Goal: Check status: Check status

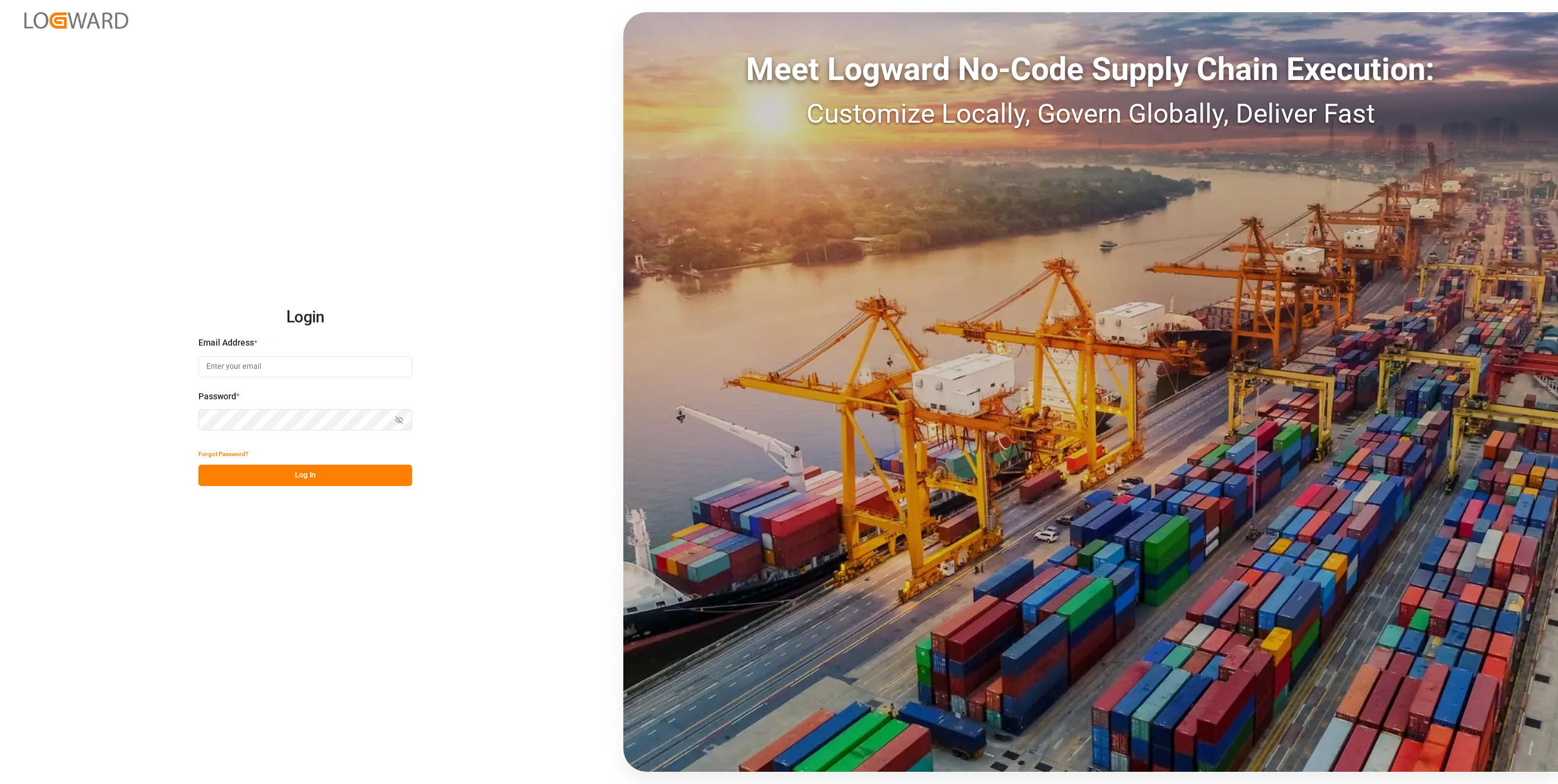
type input "tobias.wagner@melitta.de"
click at [300, 473] on button "Log In" at bounding box center [305, 474] width 214 height 21
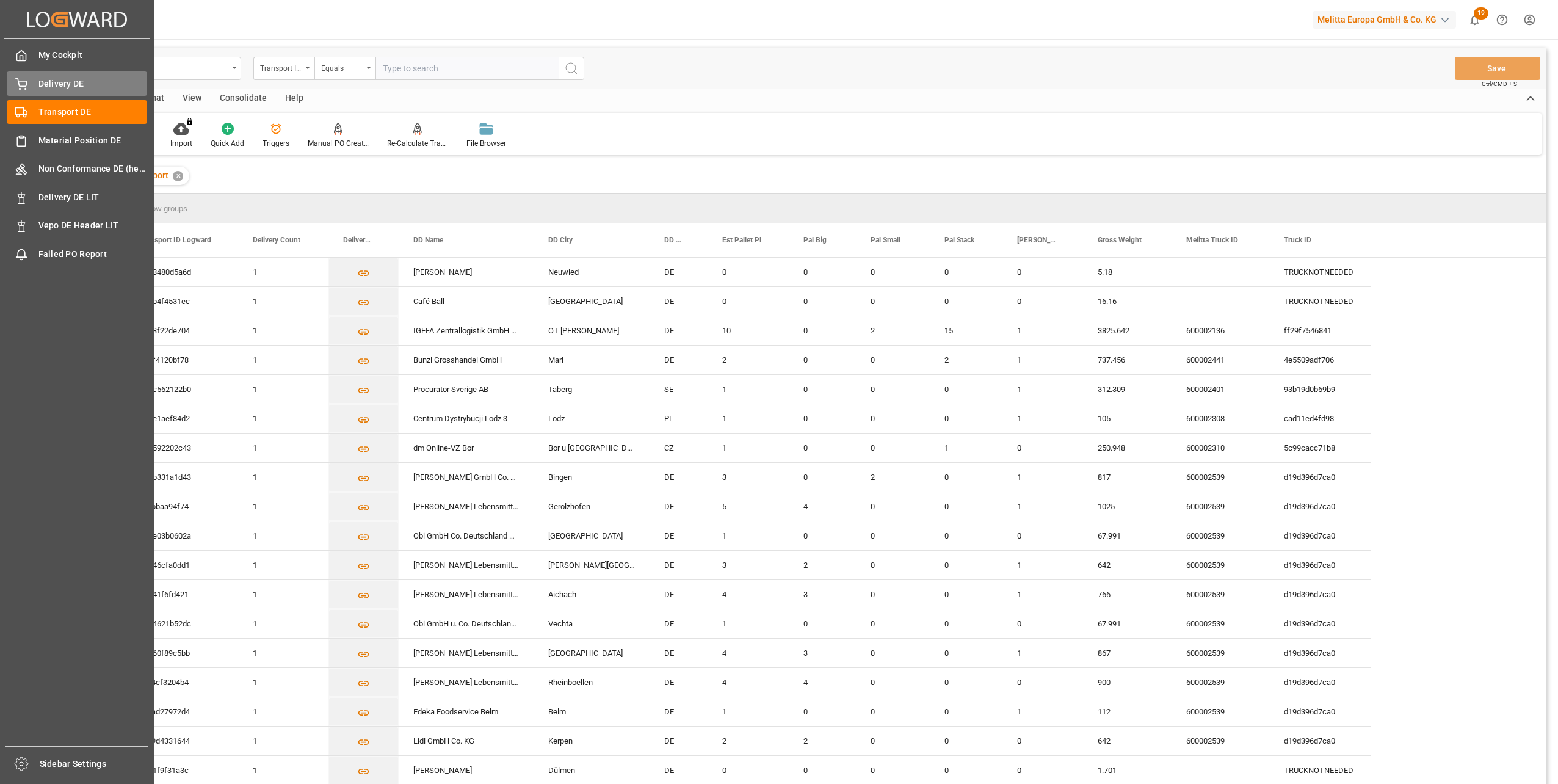
click at [40, 77] on span "Delivery DE" at bounding box center [93, 84] width 109 height 13
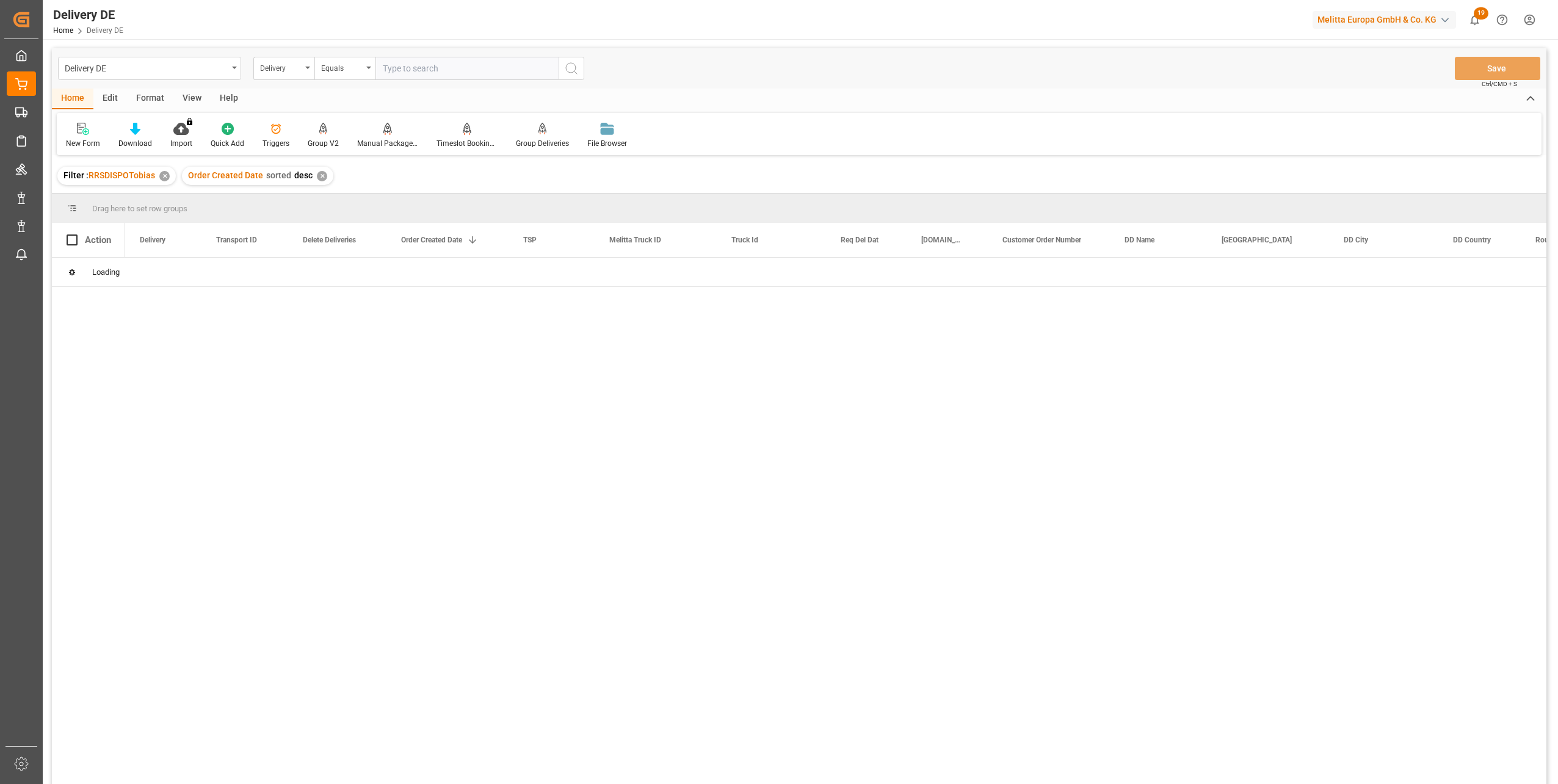
click at [412, 75] on input "text" at bounding box center [466, 67] width 183 height 23
paste input "92557617"
type input "92557617"
click at [140, 320] on div "92557617 c4c51cad9ab8 No 11.09.2025 LIT DE 19.09.2025 16.09.2025 2057110208 Rew…" at bounding box center [835, 524] width 1421 height 535
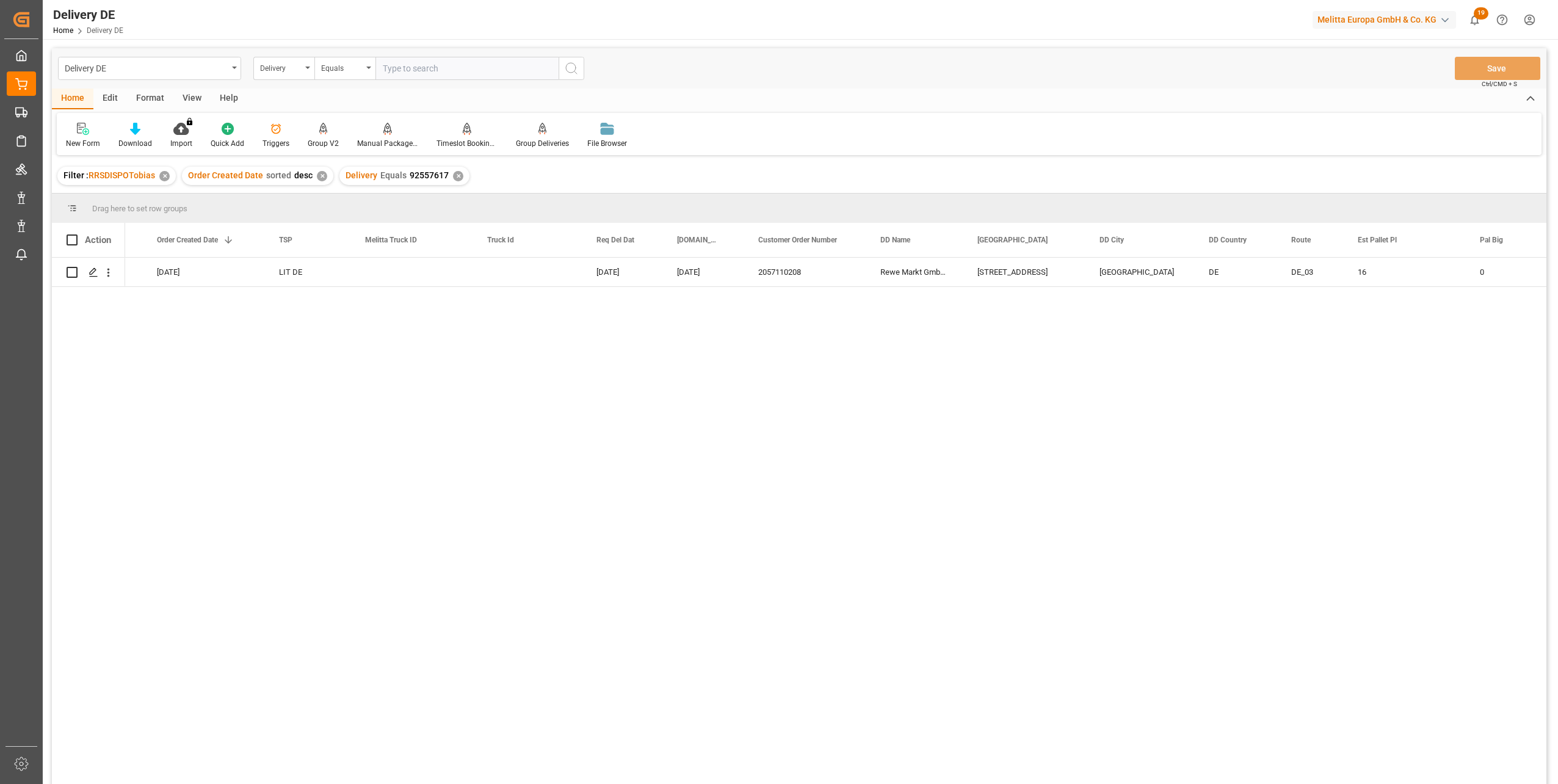
click at [627, 423] on div "No 11.09.2025 LIT DE 19.09.2025 16.09.2025 2057110208 Rewe Markt GmbH TS Lager …" at bounding box center [835, 524] width 1421 height 535
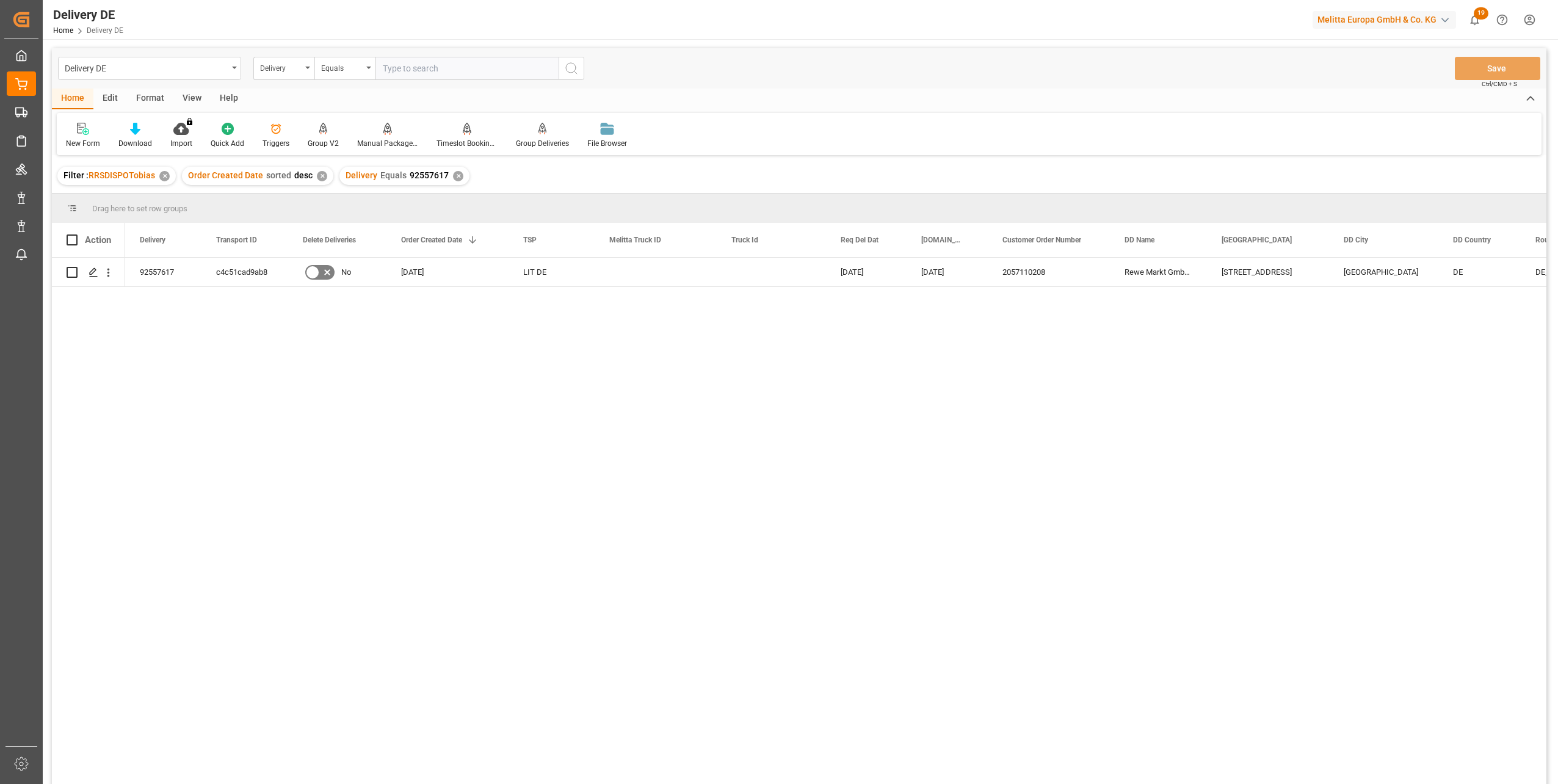
click at [407, 478] on div "No 11.09.2025 LIT DE 19.09.2025 16.09.2025 2057110208 Rewe Markt GmbH TS Lager …" at bounding box center [835, 524] width 1421 height 535
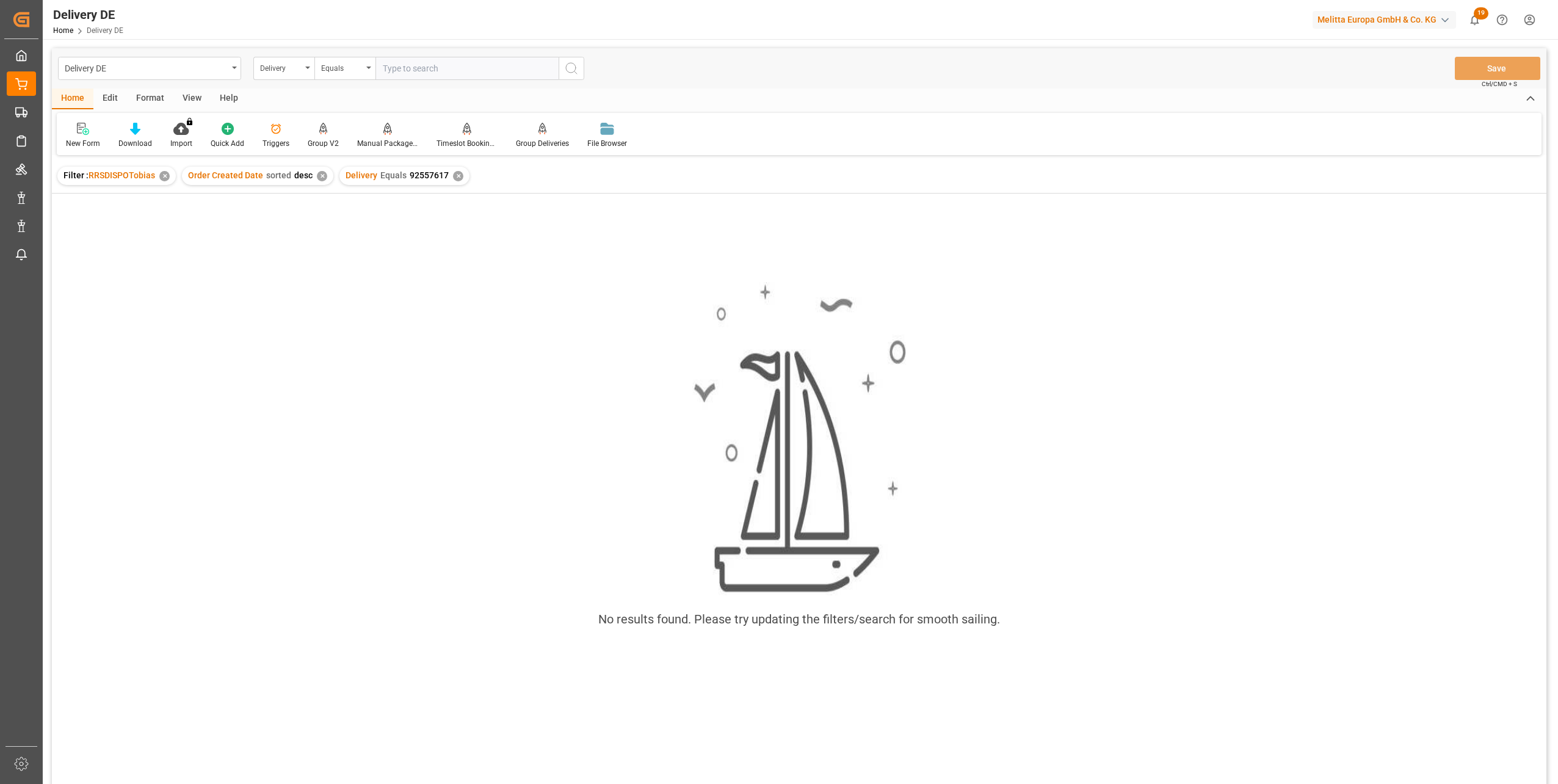
click at [454, 177] on div "✕" at bounding box center [457, 176] width 10 height 10
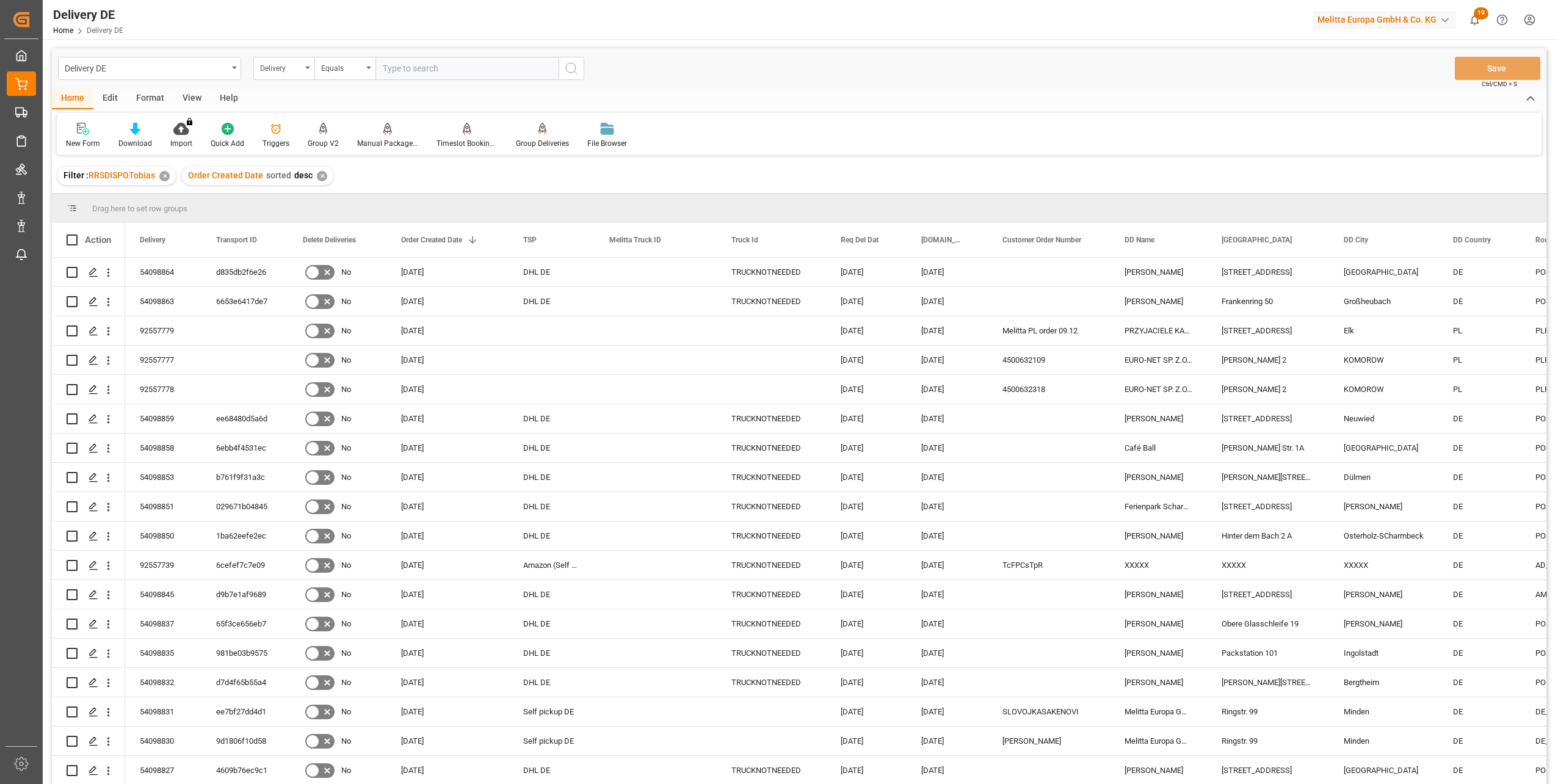
click at [413, 69] on input "text" at bounding box center [466, 67] width 183 height 23
paste input "92557780"
type input "92557780"
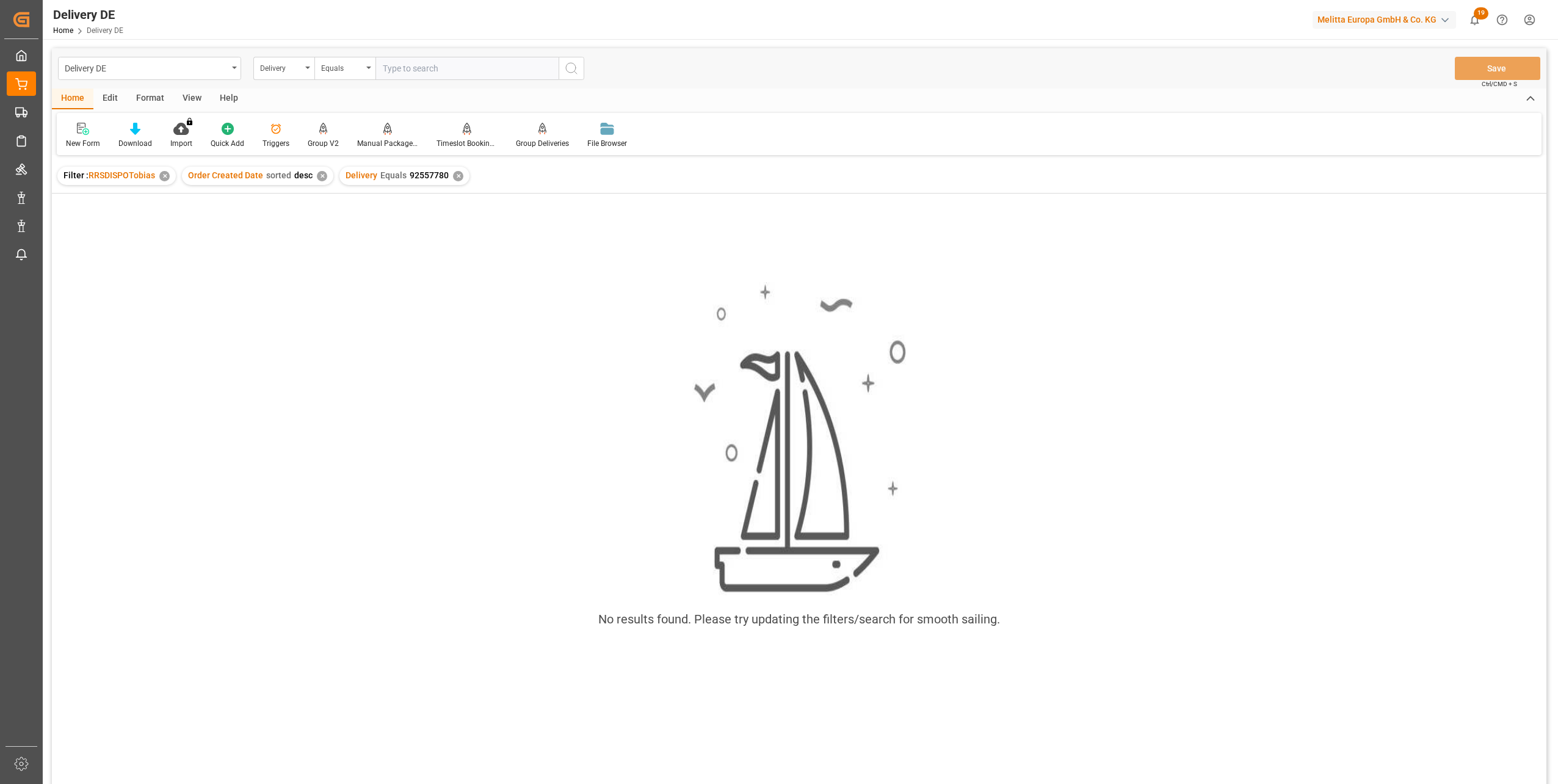
click at [379, 311] on div "No results found. Please try updating the filters/search for smooth sailing." at bounding box center [799, 462] width 1494 height 379
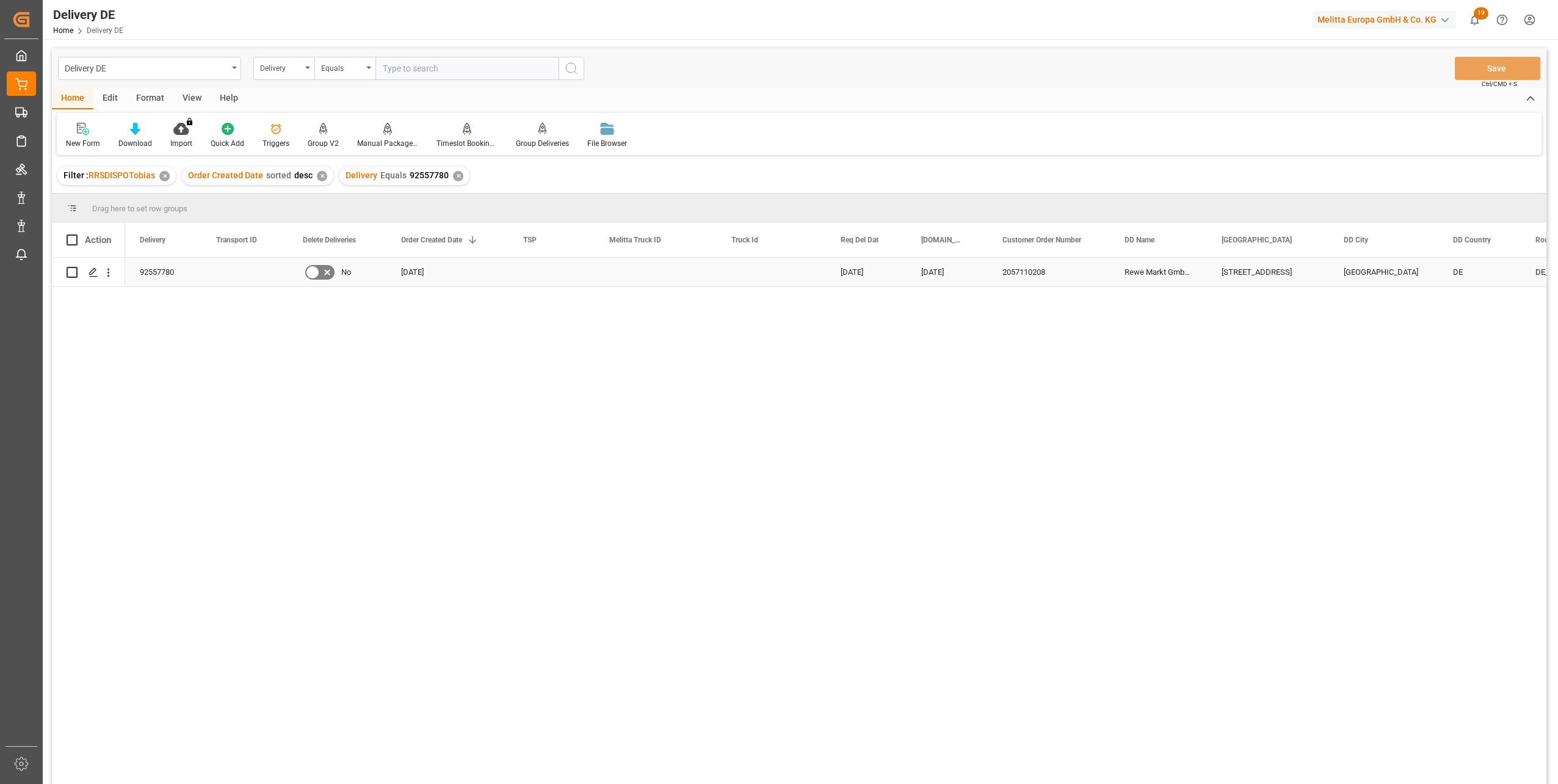
click at [71, 273] on input "Press Space to toggle row selection (unchecked)" at bounding box center [72, 272] width 11 height 11
checkbox input "true"
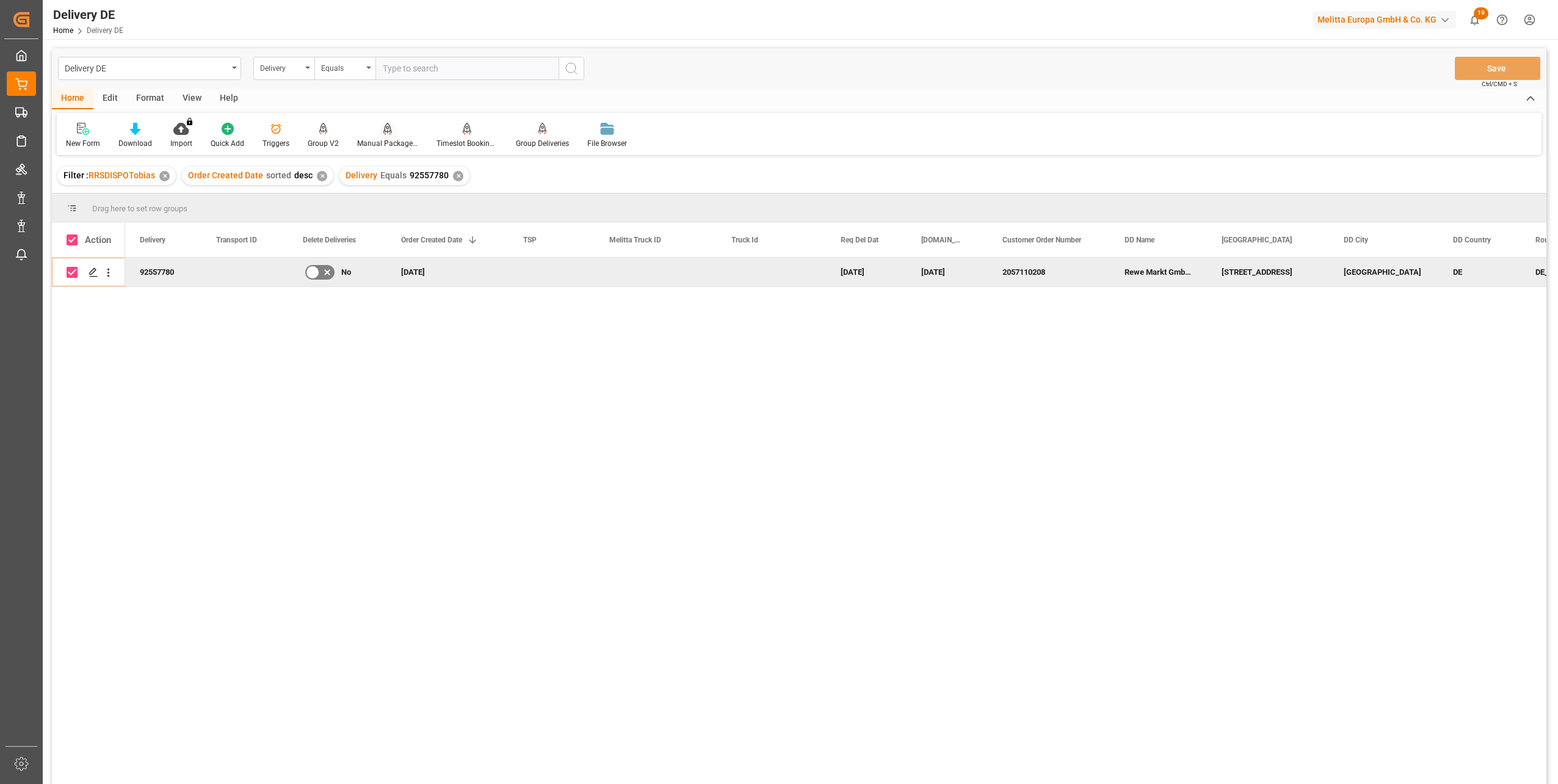
click at [383, 134] on icon at bounding box center [387, 128] width 8 height 12
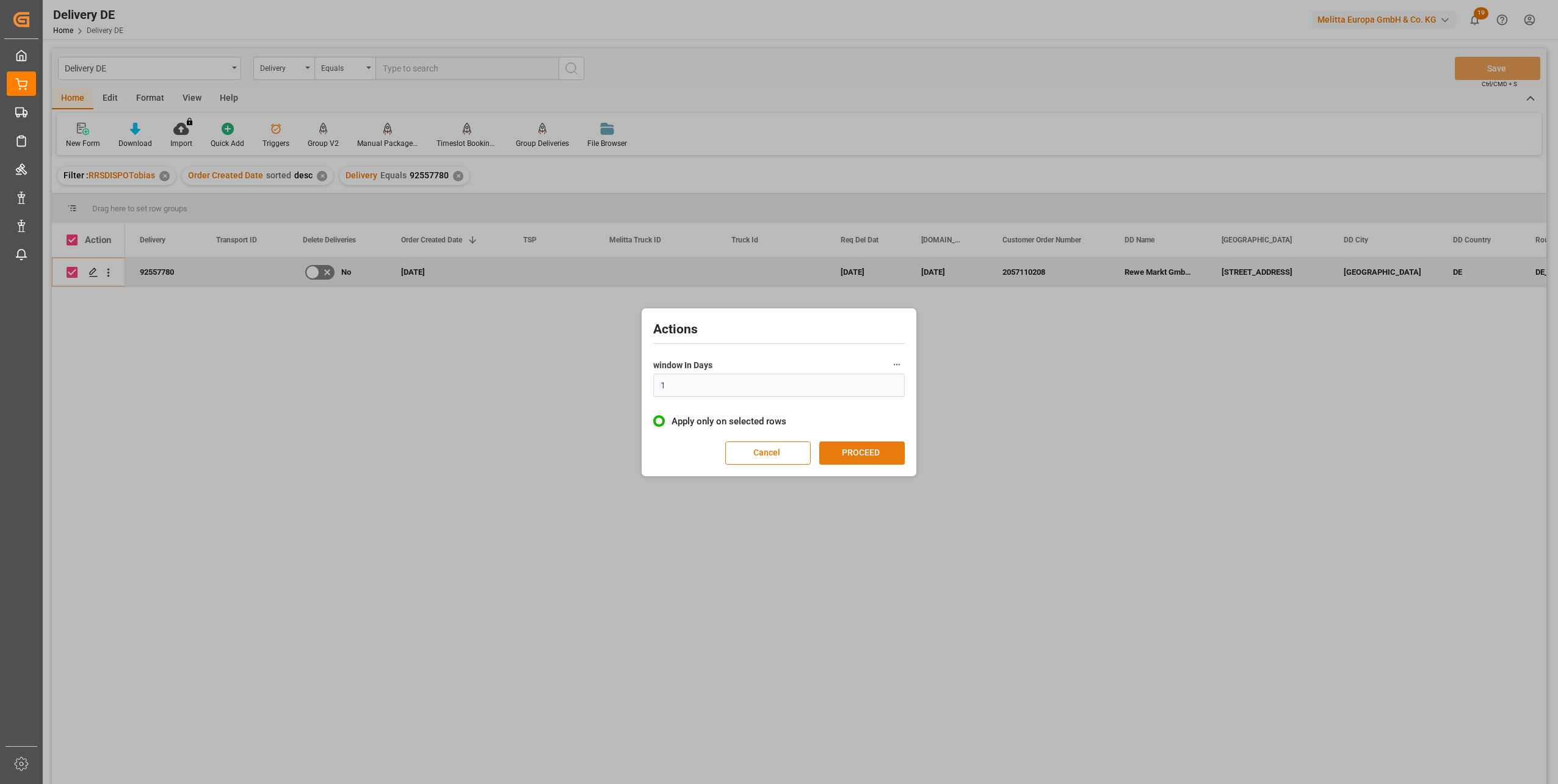
click at [876, 451] on button "PROCEED" at bounding box center [862, 453] width 86 height 23
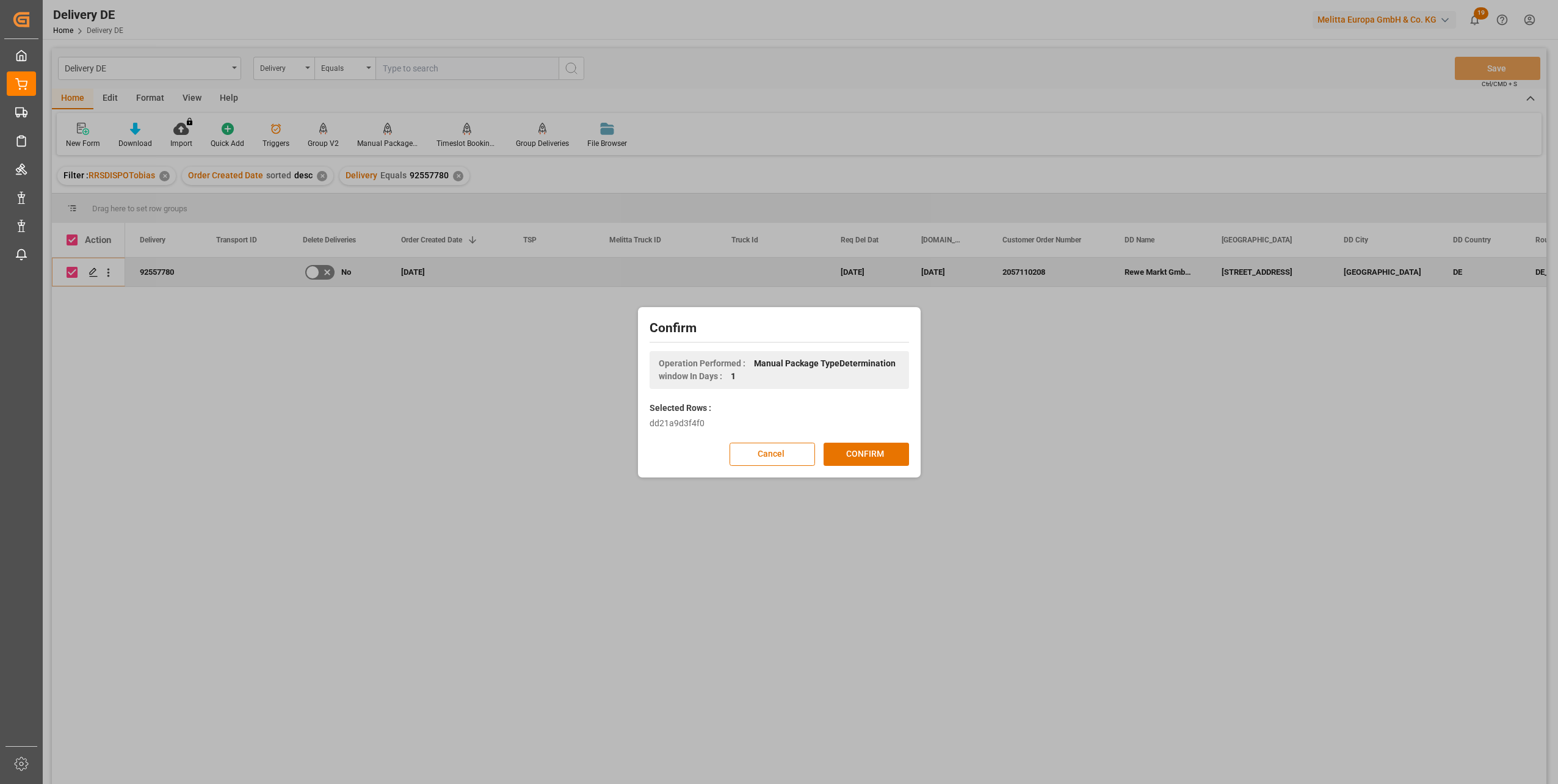
click at [876, 451] on button "CONFIRM" at bounding box center [866, 453] width 86 height 23
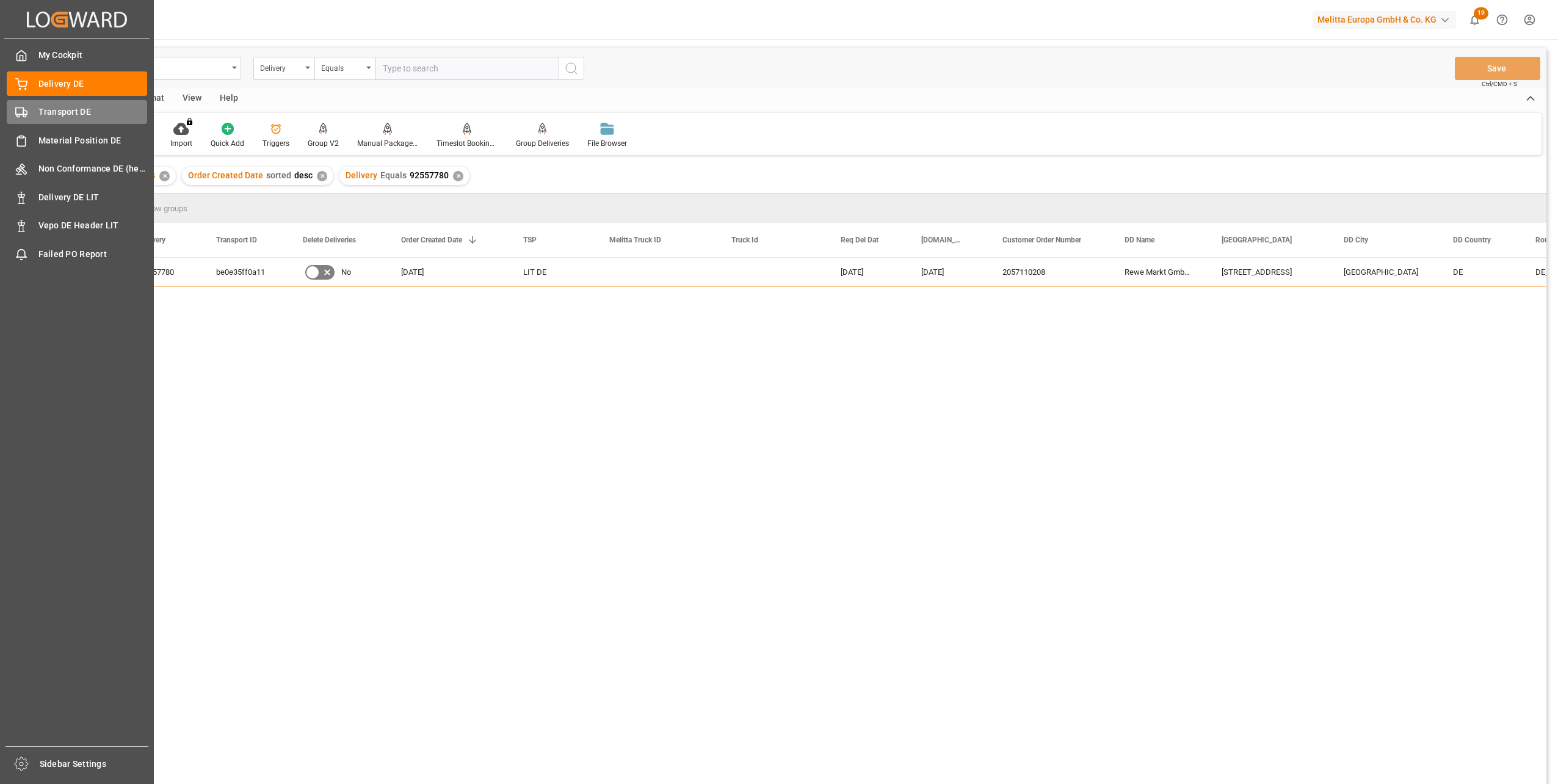
click at [44, 112] on span "Transport DE" at bounding box center [93, 112] width 109 height 13
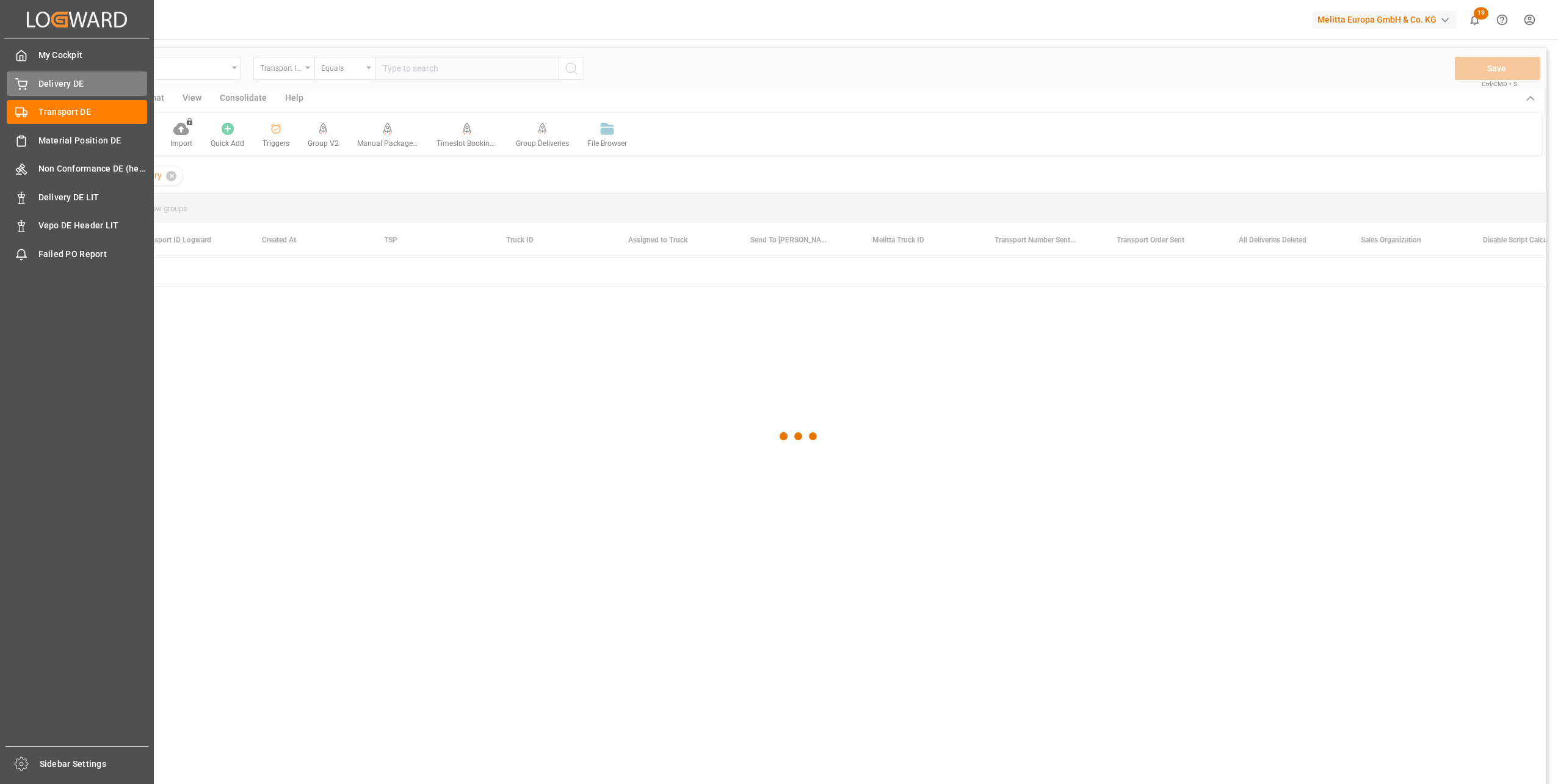
click at [58, 87] on span "Delivery DE" at bounding box center [93, 84] width 109 height 13
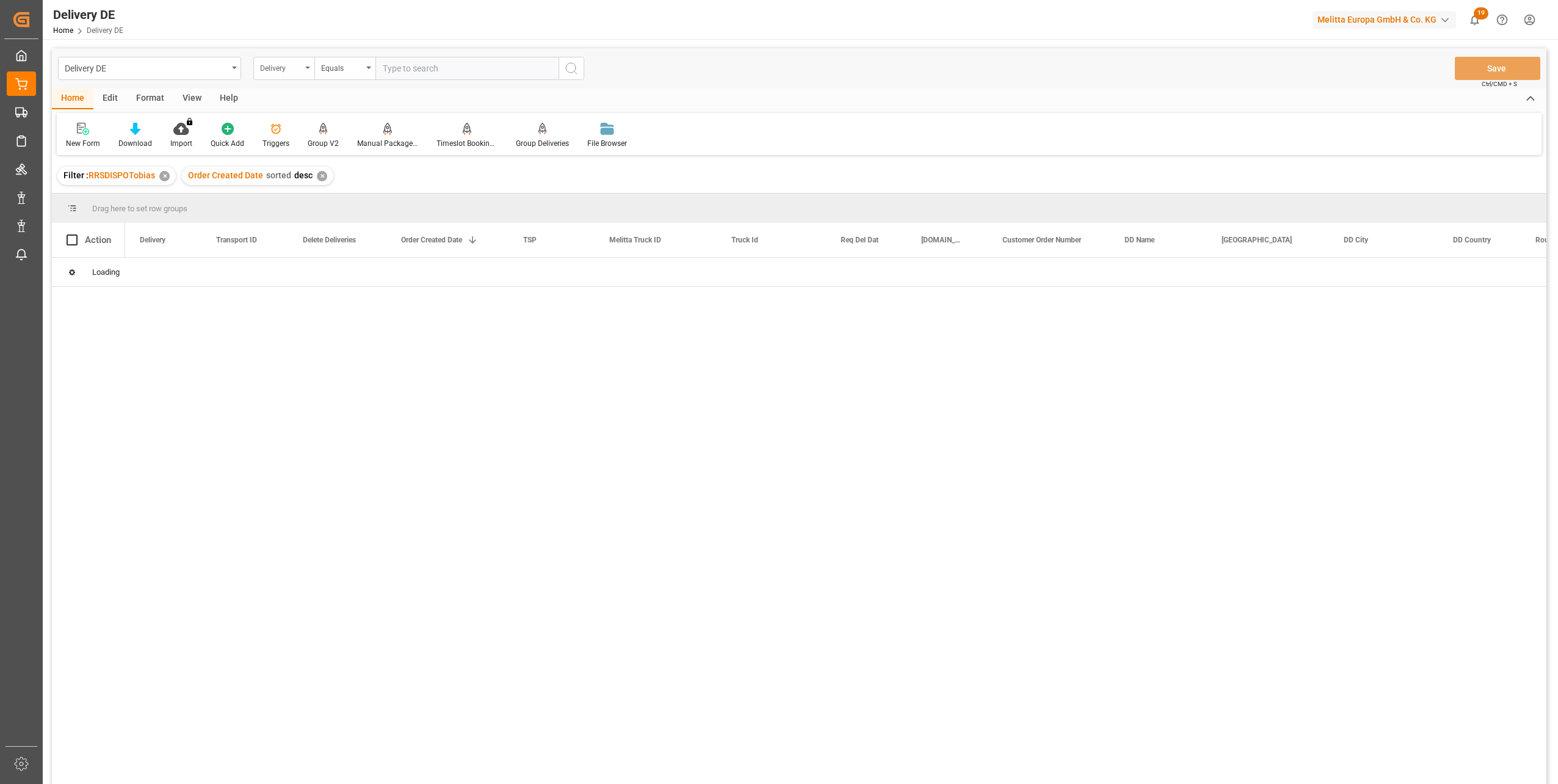
click at [298, 67] on div "Delivery" at bounding box center [281, 66] width 42 height 14
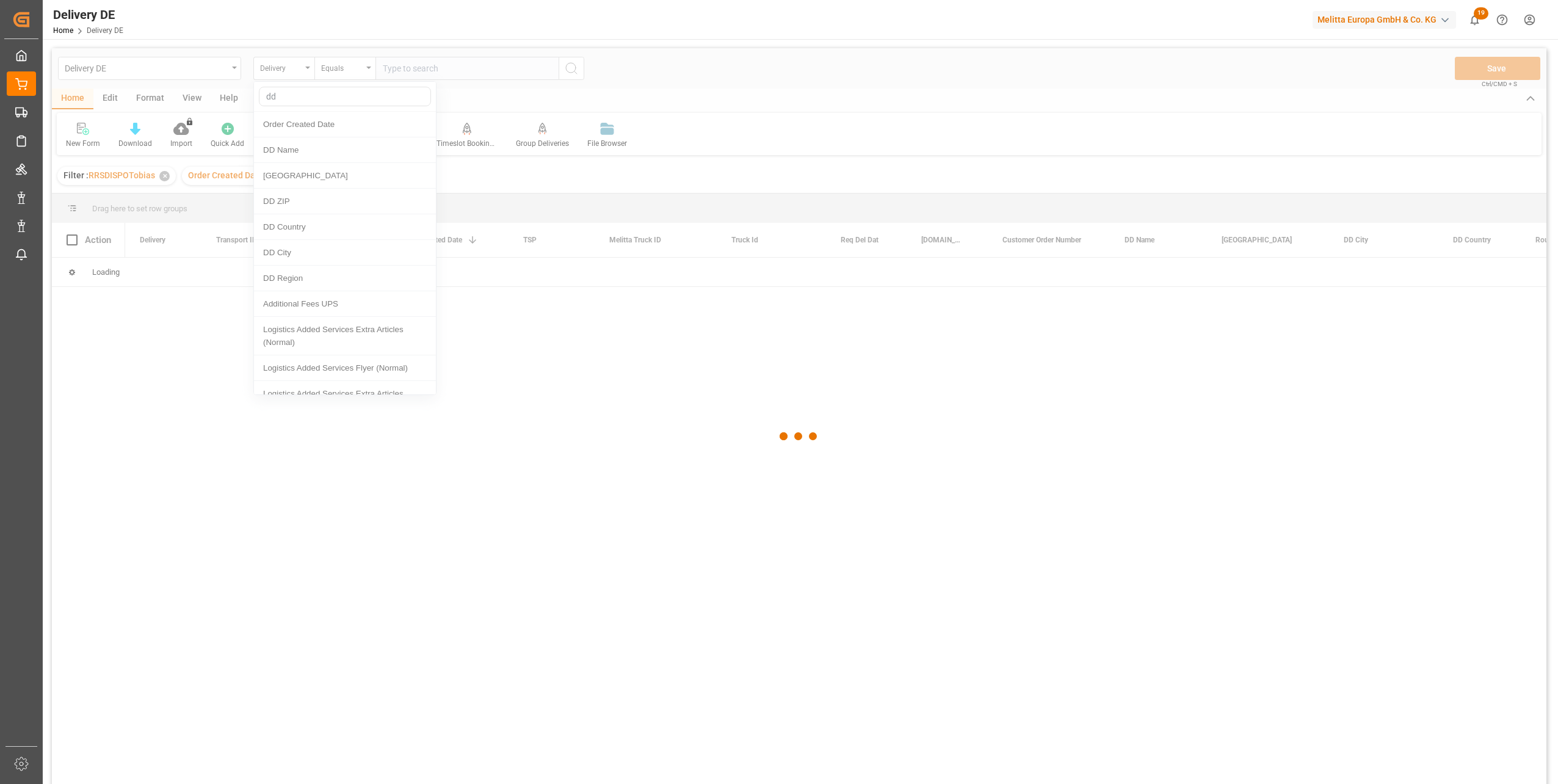
type input "dd"
click at [293, 95] on div at bounding box center [799, 436] width 1494 height 777
click at [289, 69] on div at bounding box center [799, 436] width 1494 height 777
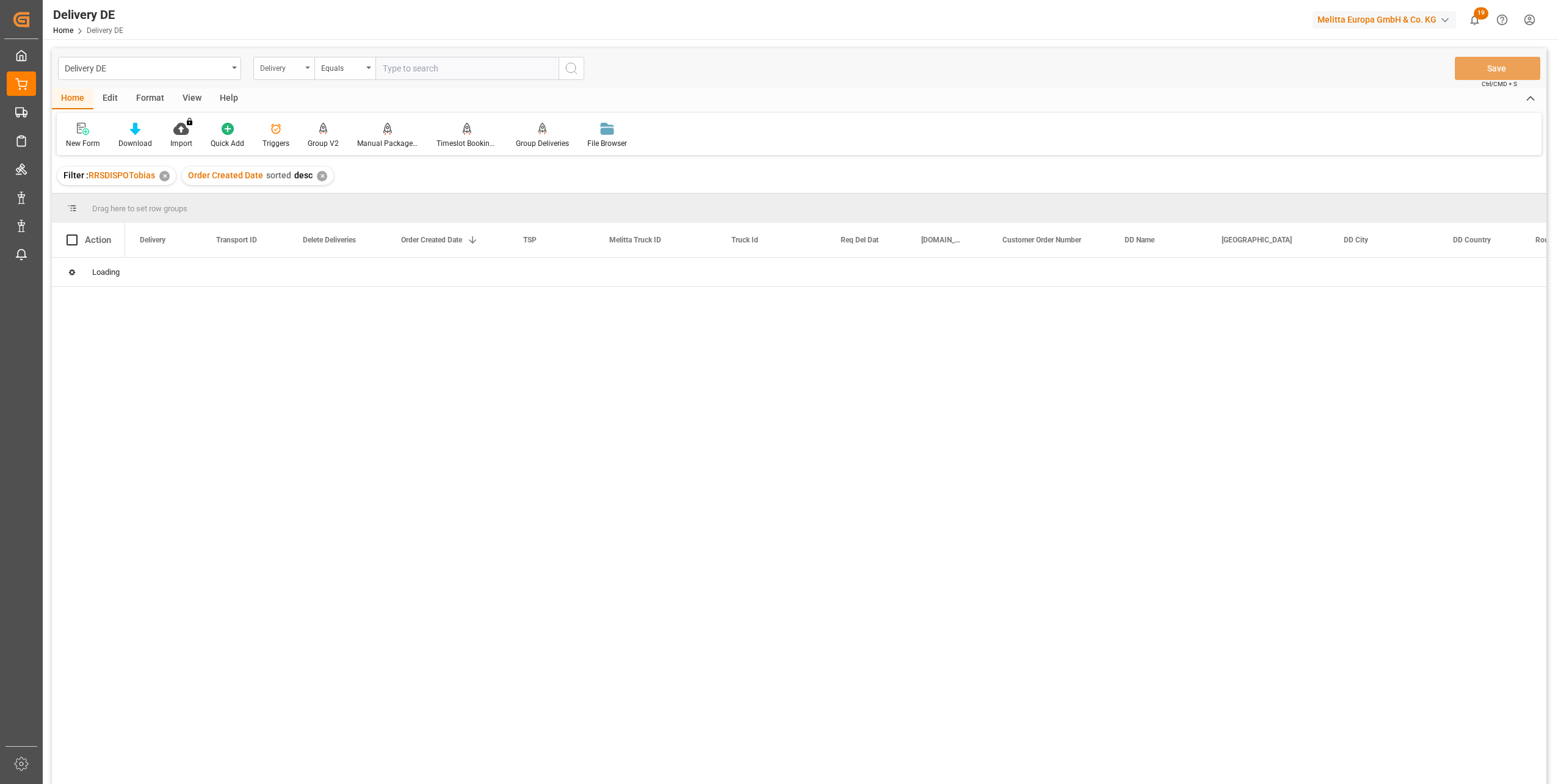
click at [288, 66] on div "Delivery" at bounding box center [281, 66] width 42 height 14
type input "orde"
click at [346, 121] on div "Customer Order Number" at bounding box center [345, 125] width 182 height 25
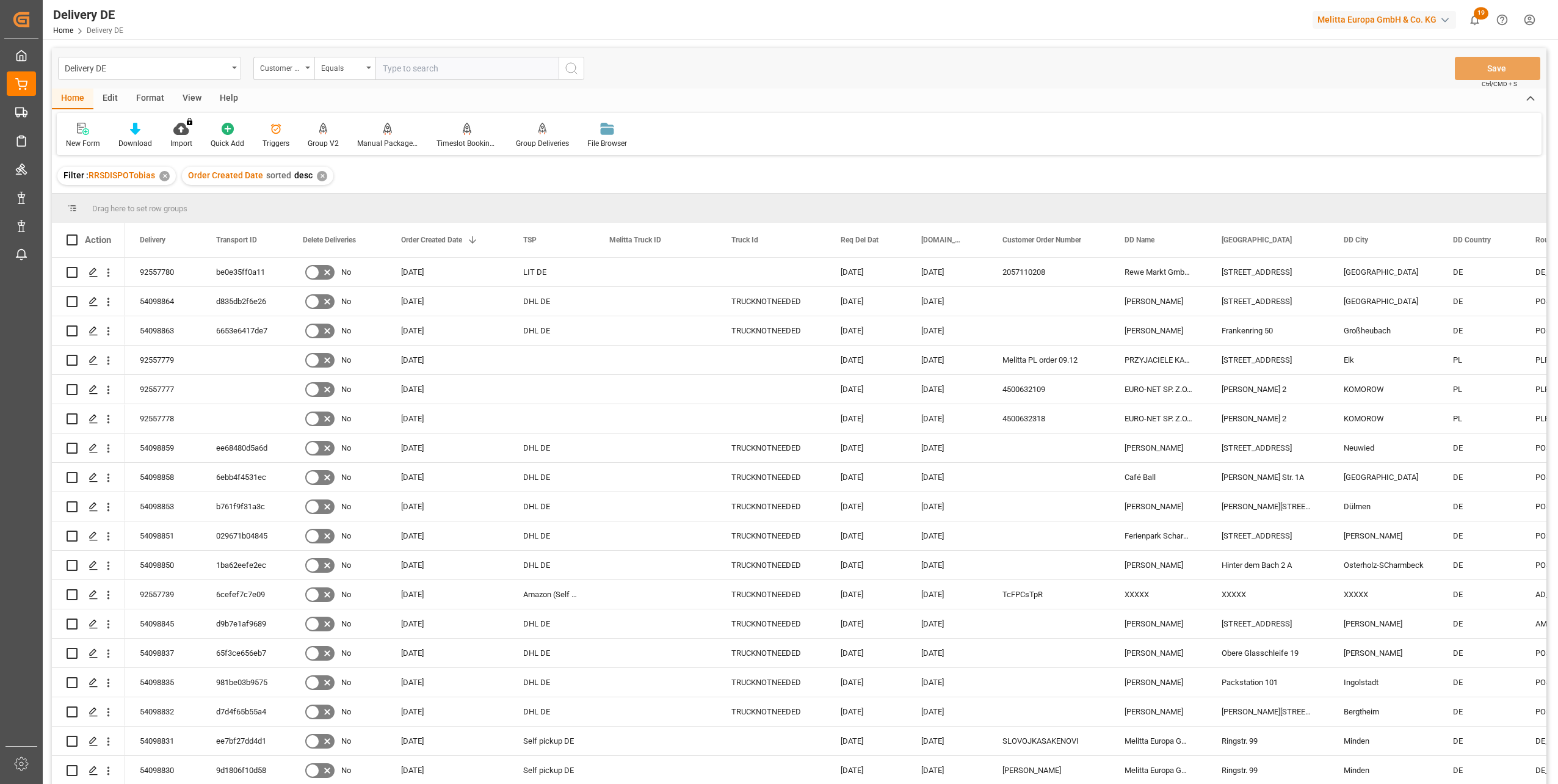
click at [428, 67] on input "text" at bounding box center [466, 67] width 183 height 23
paste input "188809092501"
type input "188809092501"
click at [569, 68] on icon "search button" at bounding box center [571, 68] width 15 height 15
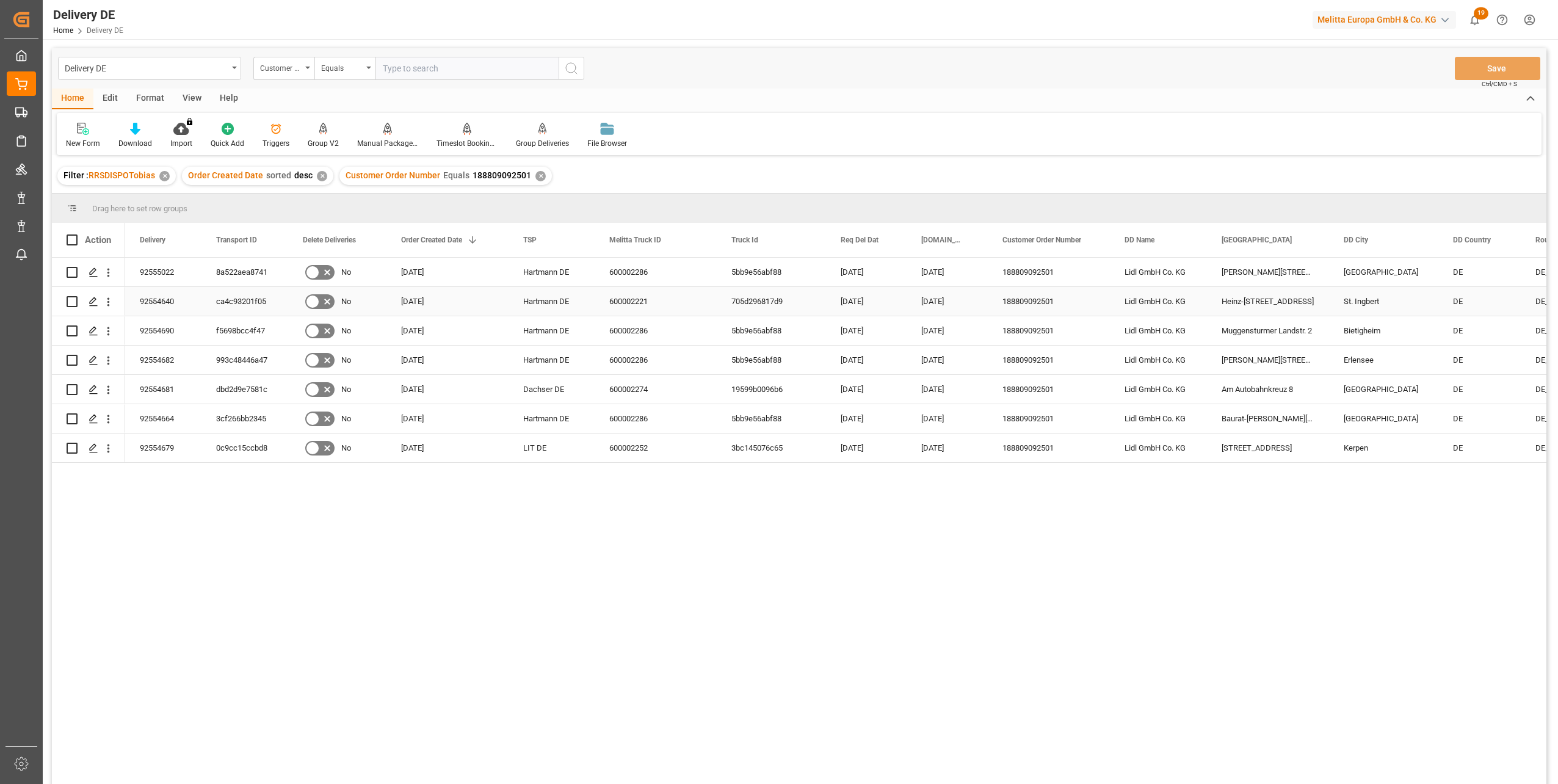
click at [238, 305] on div "ca4c93201f05" at bounding box center [244, 301] width 87 height 29
